Goal: Information Seeking & Learning: Learn about a topic

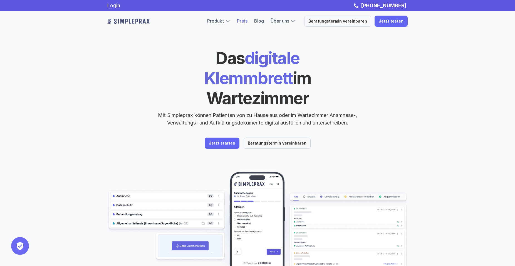
click at [247, 19] on link "Preis" at bounding box center [242, 21] width 11 height 6
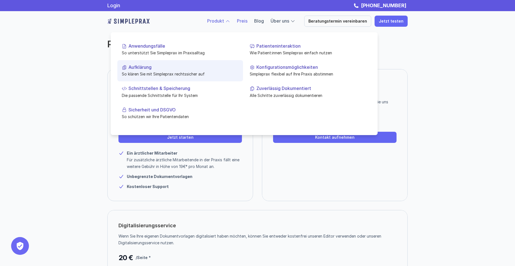
click at [152, 65] on p "Aufklärung" at bounding box center [183, 67] width 110 height 5
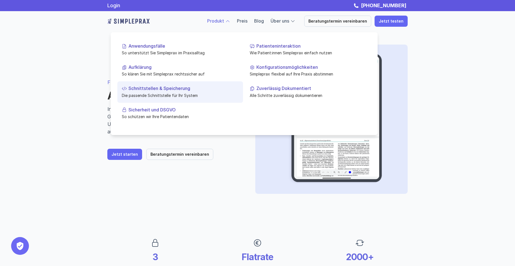
click at [178, 91] on link "Schnittstellen & Speicherung Die passende Schnittstelle für Ihr System" at bounding box center [180, 91] width 126 height 21
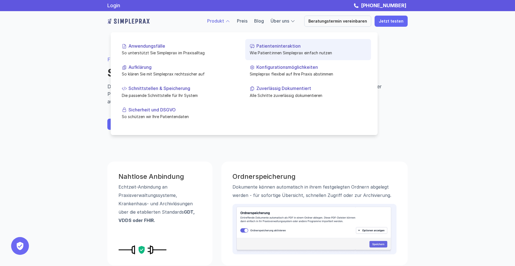
click at [267, 49] on link "Patienteninteraktion Wie Patient:innen Simpleprax einfach nutzen" at bounding box center [308, 49] width 126 height 21
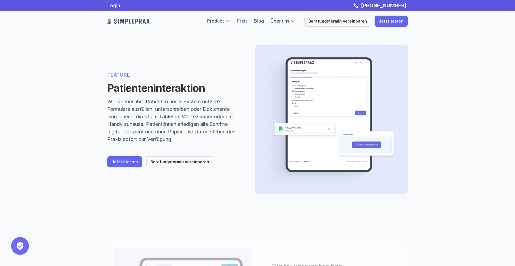
click at [247, 22] on link "Preis" at bounding box center [242, 21] width 11 height 6
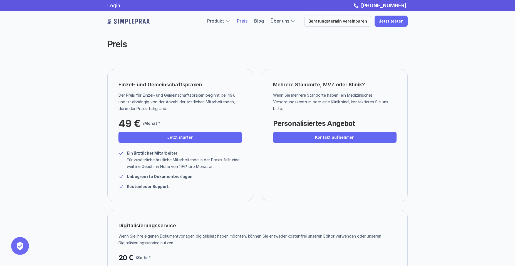
scroll to position [105, 0]
